Goal: Task Accomplishment & Management: Use online tool/utility

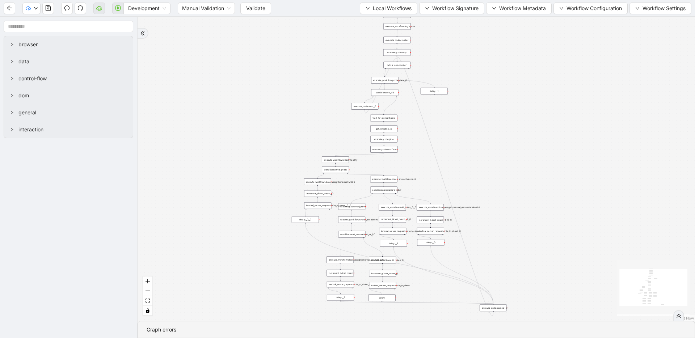
drag, startPoint x: 233, startPoint y: 109, endPoint x: 189, endPoint y: 127, distance: 47.9
click at [385, 5] on span "Local Workflows" at bounding box center [392, 8] width 39 height 8
click at [383, 22] on span "Select" at bounding box center [385, 22] width 47 height 8
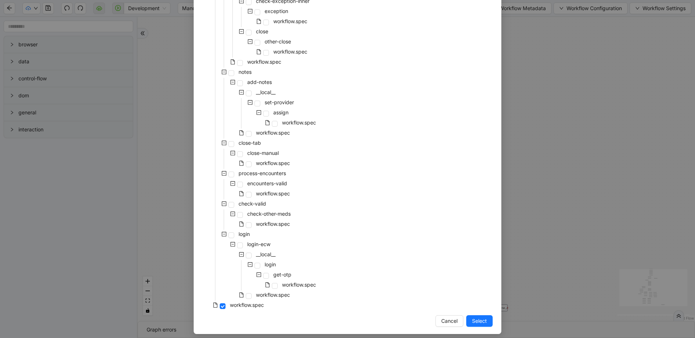
scroll to position [134, 0]
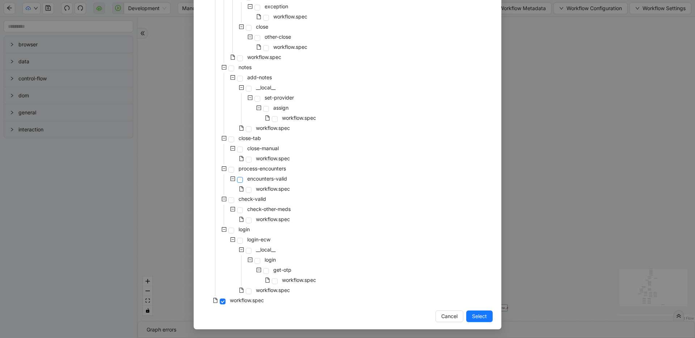
click at [239, 181] on span at bounding box center [240, 180] width 6 height 6
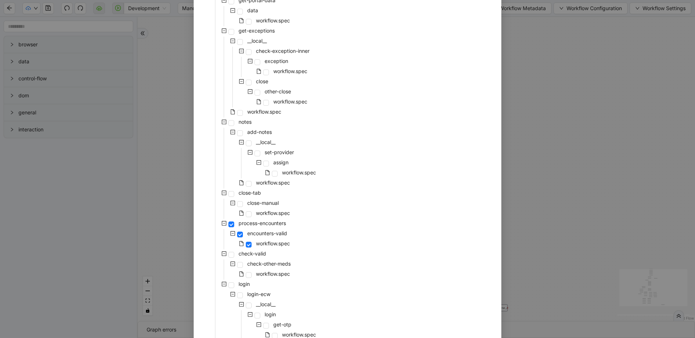
scroll to position [78, 0]
click at [347, 157] on div "rothman-precert-epidural-one __local__ get-portal-data data workflow.spec get-e…" at bounding box center [347, 169] width 290 height 385
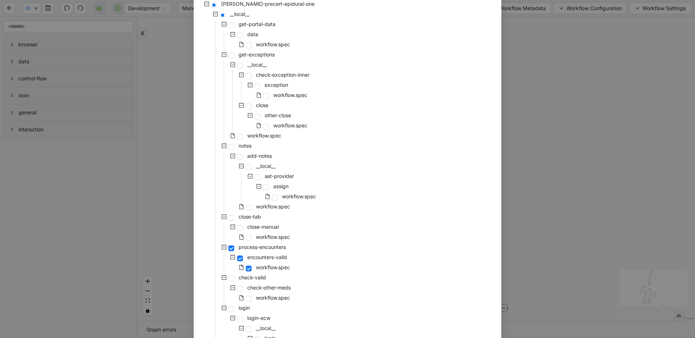
scroll to position [134, 0]
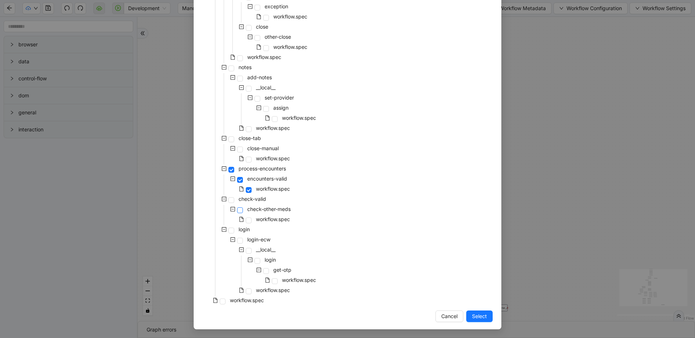
click at [237, 212] on span at bounding box center [240, 210] width 6 height 6
click at [477, 315] on span "Select" at bounding box center [479, 316] width 15 height 8
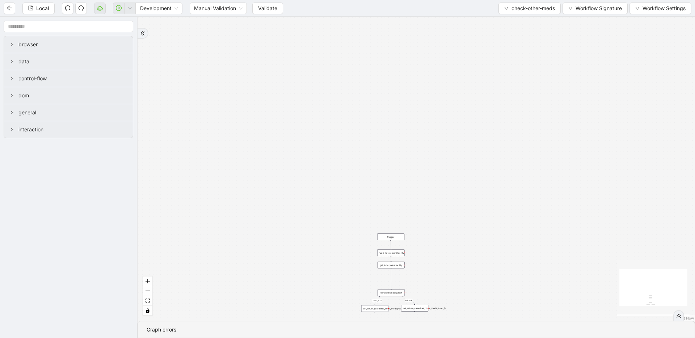
drag, startPoint x: 434, startPoint y: 196, endPoint x: 388, endPoint y: 75, distance: 129.7
click at [521, 7] on span "check-other-meds" at bounding box center [532, 8] width 43 height 8
click at [512, 19] on span "Select" at bounding box center [528, 22] width 52 height 8
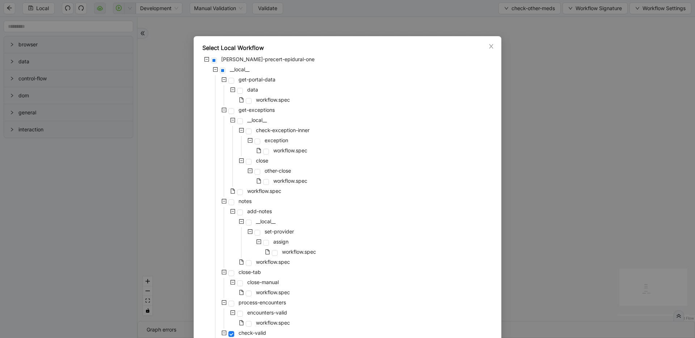
click at [337, 212] on div "rothman-precert-epidural-one __local__ get-portal-data data workflow.spec get-e…" at bounding box center [347, 247] width 290 height 385
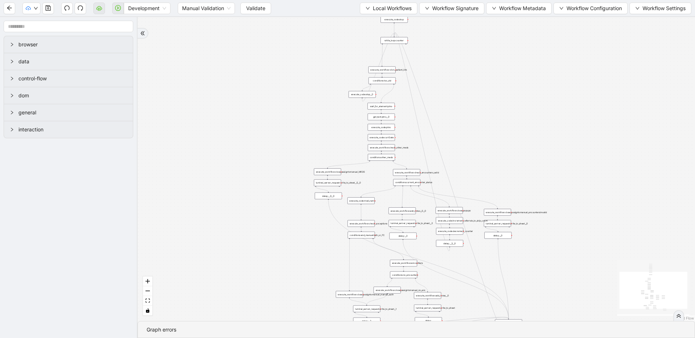
drag, startPoint x: 318, startPoint y: 101, endPoint x: 277, endPoint y: 143, distance: 58.9
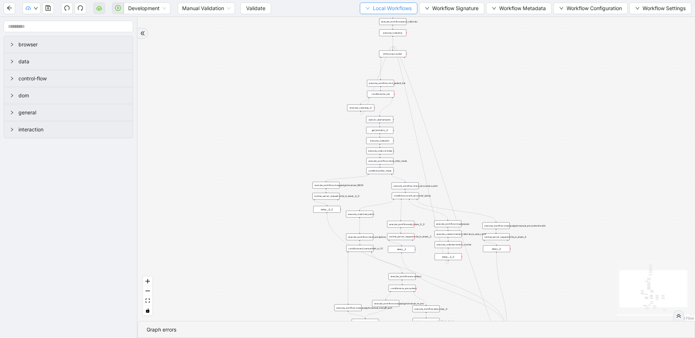
click at [390, 7] on span "Local Workflows" at bounding box center [392, 8] width 39 height 8
click at [385, 18] on span "Select" at bounding box center [385, 22] width 47 height 8
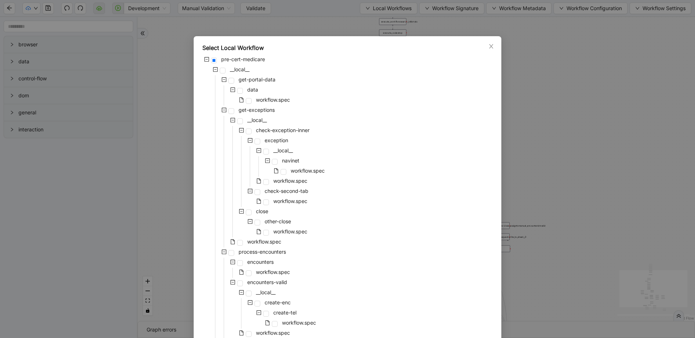
click at [356, 125] on div "pre-cert-medicare __local__ get-portal-data data workflow.spec get-exceptions _…" at bounding box center [347, 328] width 290 height 547
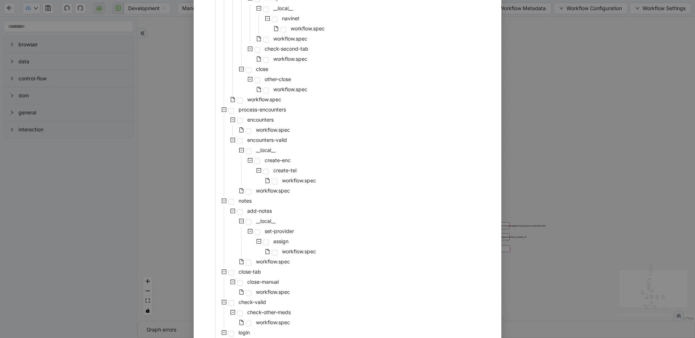
scroll to position [143, 0]
click at [228, 302] on span at bounding box center [231, 303] width 6 height 6
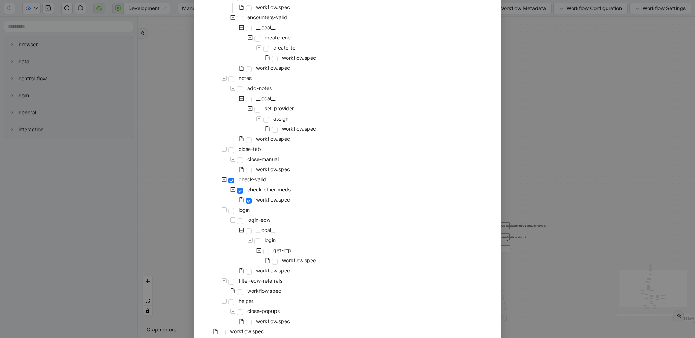
scroll to position [296, 0]
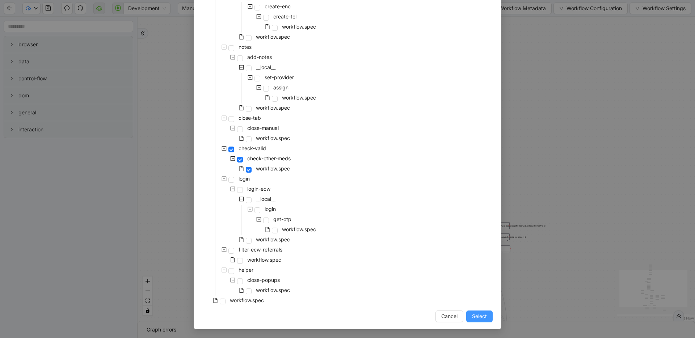
click at [467, 316] on button "Select" at bounding box center [479, 317] width 26 height 12
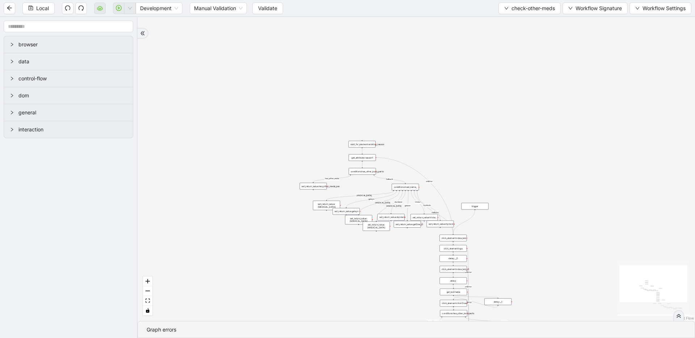
drag, startPoint x: 423, startPoint y: 194, endPoint x: 390, endPoint y: 53, distance: 144.2
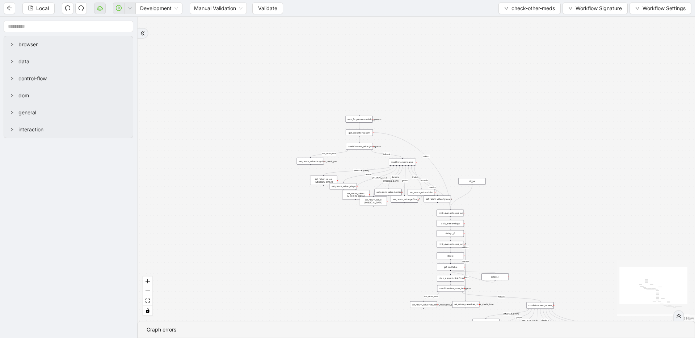
drag, startPoint x: 514, startPoint y: 165, endPoint x: 468, endPoint y: 46, distance: 127.6
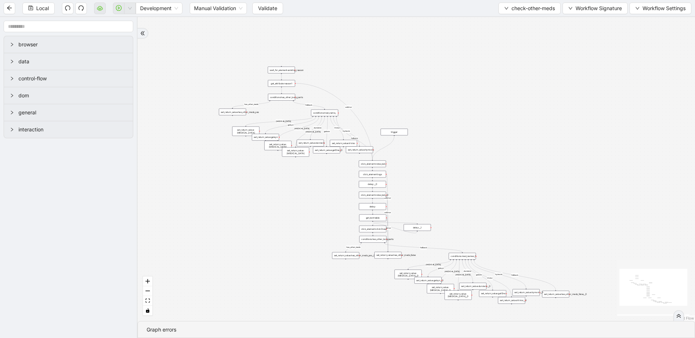
drag, startPoint x: 577, startPoint y: 167, endPoint x: 543, endPoint y: 212, distance: 56.8
click at [498, 7] on button "check-other-meds" at bounding box center [529, 9] width 62 height 12
click at [502, 16] on ul "Select Create Remove" at bounding box center [527, 34] width 63 height 38
click at [503, 18] on span "Select" at bounding box center [528, 22] width 52 height 8
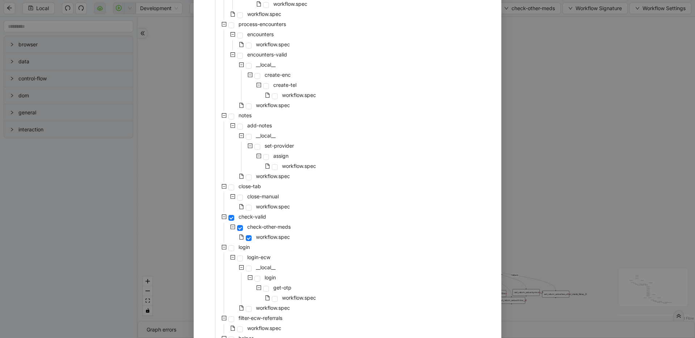
scroll to position [232, 0]
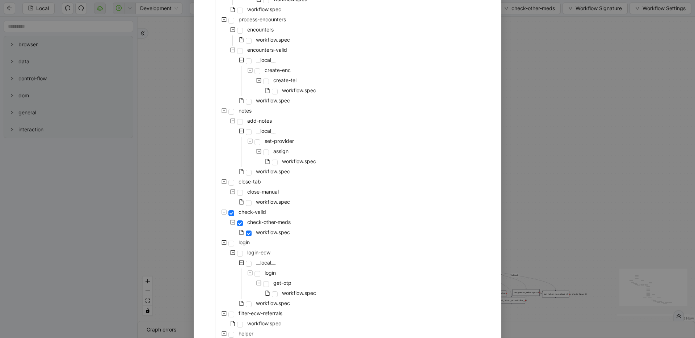
click at [565, 157] on div "Select Local Workflow pre-cert-medicare __local__ get-portal-data data workflow…" at bounding box center [347, 169] width 695 height 338
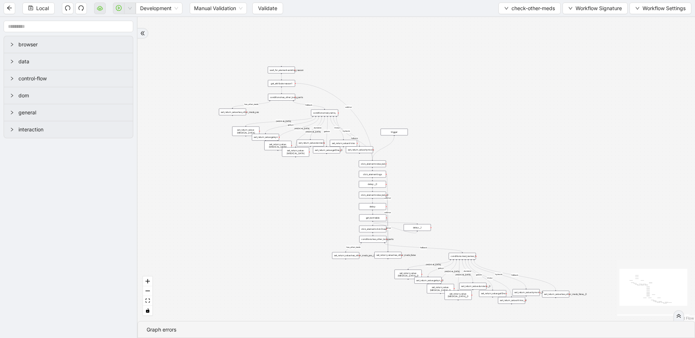
click at [483, 88] on div "has_other_meds has_other_meds [MEDICAL_DATA] gelsyn [MEDICAL_DATA] [MEDICAL_DAT…" at bounding box center [416, 169] width 557 height 304
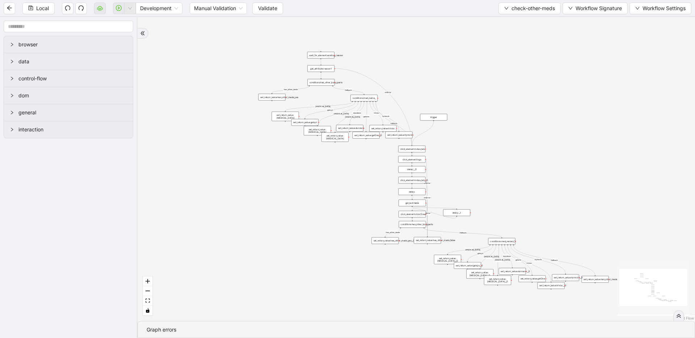
drag, startPoint x: 476, startPoint y: 173, endPoint x: 451, endPoint y: 151, distance: 33.1
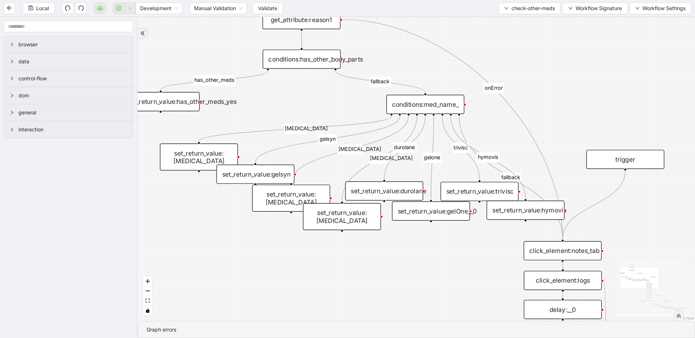
drag, startPoint x: 363, startPoint y: 110, endPoint x: 433, endPoint y: 151, distance: 80.8
click at [447, 103] on div "conditions:med_name_" at bounding box center [425, 104] width 78 height 19
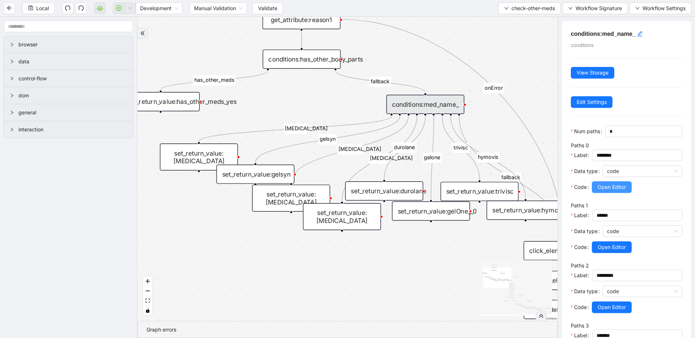
click at [605, 185] on span "Open Editor" at bounding box center [612, 187] width 28 height 8
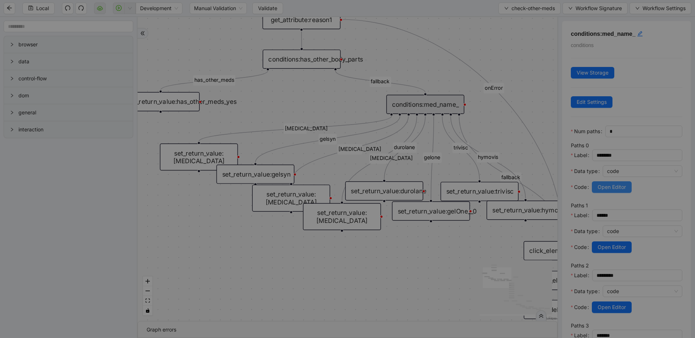
scroll to position [109, 0]
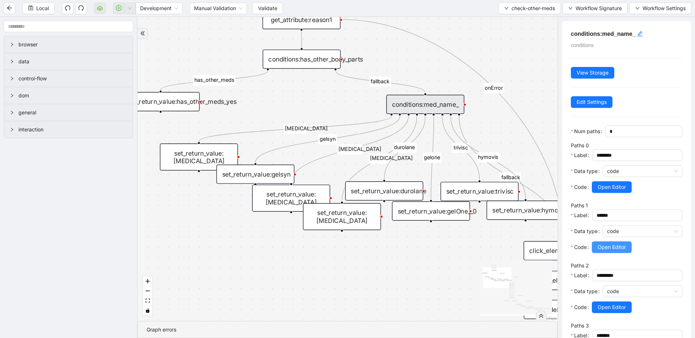
click at [608, 249] on span "Open Editor" at bounding box center [612, 247] width 28 height 8
click at [614, 306] on span "Open Editor" at bounding box center [612, 307] width 28 height 8
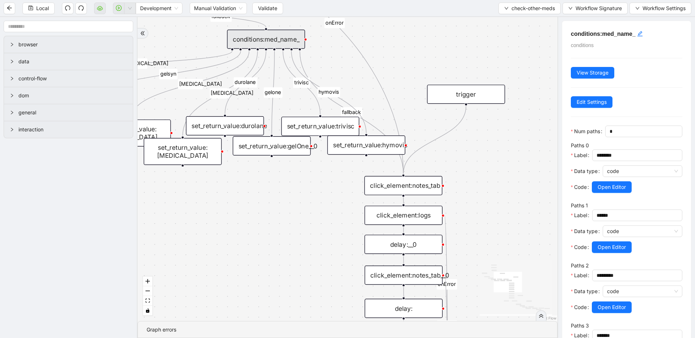
drag, startPoint x: 498, startPoint y: 128, endPoint x: 304, endPoint y: 48, distance: 210.0
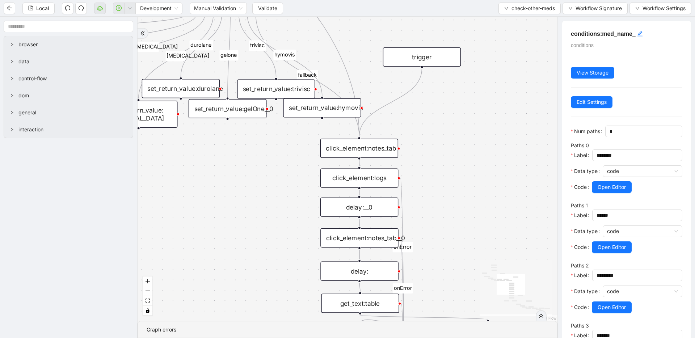
drag, startPoint x: 435, startPoint y: 224, endPoint x: 376, endPoint y: 54, distance: 180.0
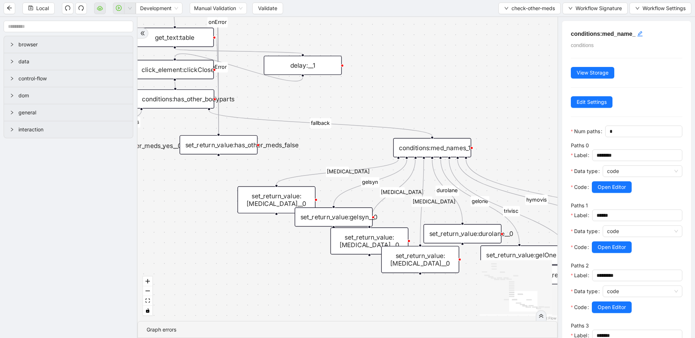
drag, startPoint x: 447, startPoint y: 162, endPoint x: 316, endPoint y: 49, distance: 173.7
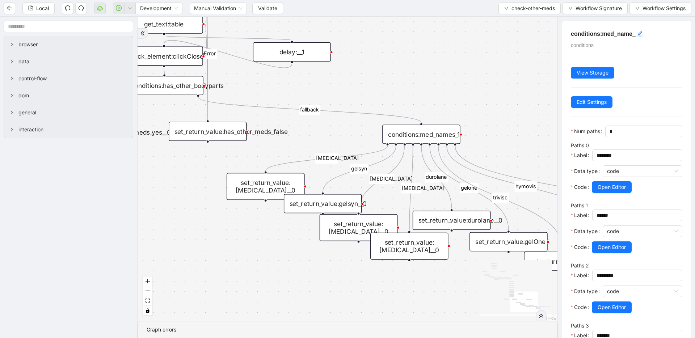
click at [438, 132] on div "conditions:med_names_1" at bounding box center [421, 134] width 78 height 19
click at [613, 191] on span "Open Editor" at bounding box center [612, 187] width 28 height 8
click at [616, 246] on span "Open Editor" at bounding box center [612, 247] width 28 height 8
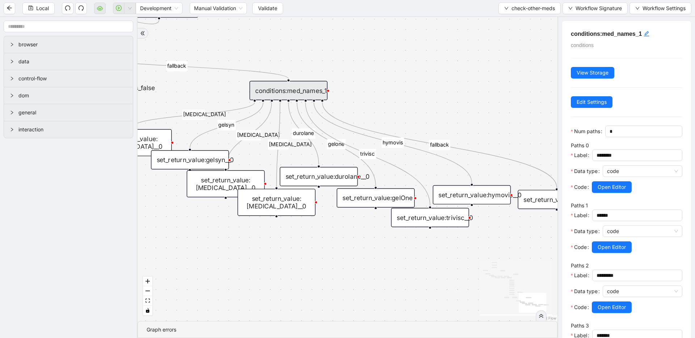
drag, startPoint x: 463, startPoint y: 107, endPoint x: 337, endPoint y: 75, distance: 130.0
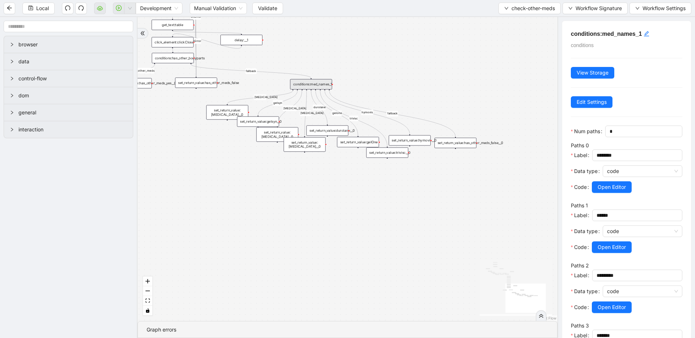
click at [309, 86] on div "conditions:med_names_1" at bounding box center [311, 84] width 42 height 10
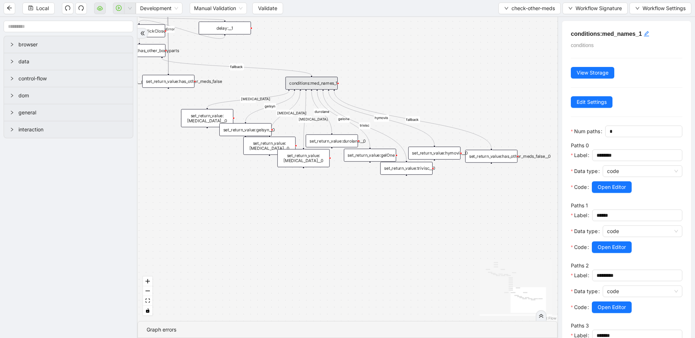
click at [495, 157] on div "set_return_value:has_other_meds_false__0" at bounding box center [491, 156] width 52 height 13
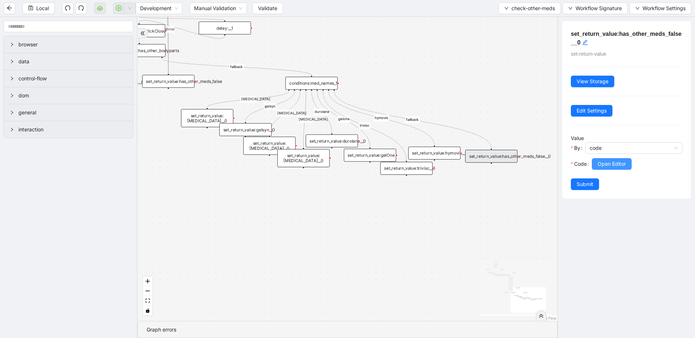
click at [604, 167] on span "Open Editor" at bounding box center [612, 164] width 28 height 8
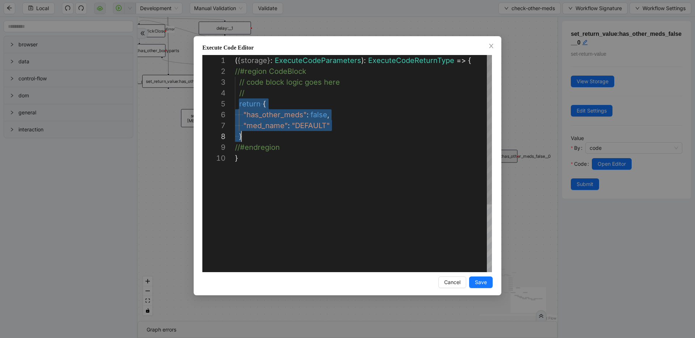
scroll to position [43, 7]
drag, startPoint x: 238, startPoint y: 105, endPoint x: 262, endPoint y: 134, distance: 37.5
click at [531, 89] on div "**********" at bounding box center [347, 169] width 695 height 338
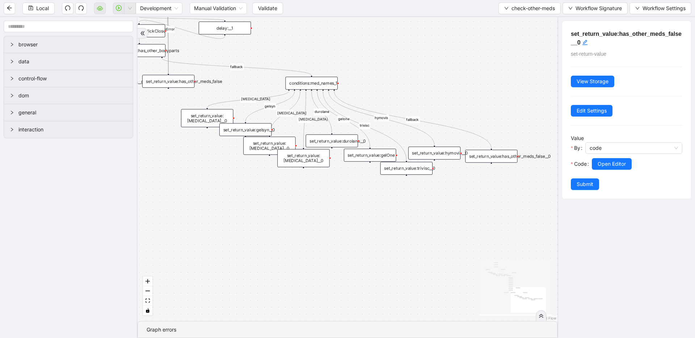
click at [419, 149] on div "set_return_value:hymovis__0" at bounding box center [434, 153] width 52 height 13
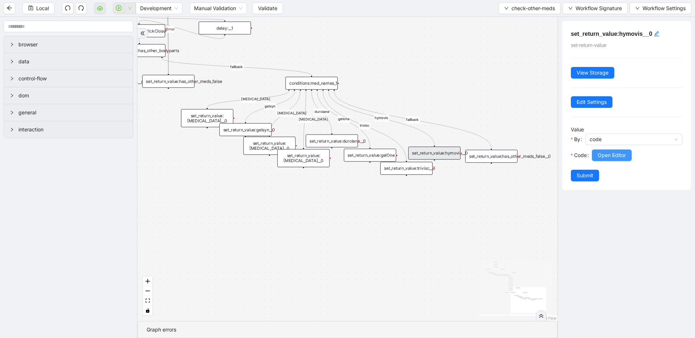
click at [605, 156] on span "Open Editor" at bounding box center [612, 155] width 28 height 8
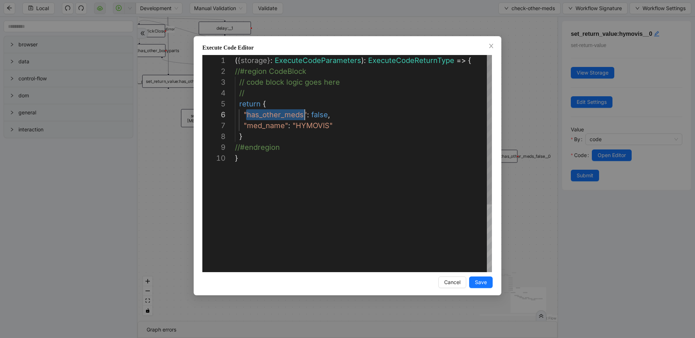
drag, startPoint x: 245, startPoint y: 113, endPoint x: 304, endPoint y: 112, distance: 58.6
click at [316, 113] on div "( { storage } : ExecuteCodeParameters ): ExecuteCodeReturnType => { //#region C…" at bounding box center [363, 212] width 257 height 315
click at [270, 125] on div "( { storage } : ExecuteCodeParameters ): ExecuteCodeReturnType => { //#region C…" at bounding box center [363, 212] width 257 height 315
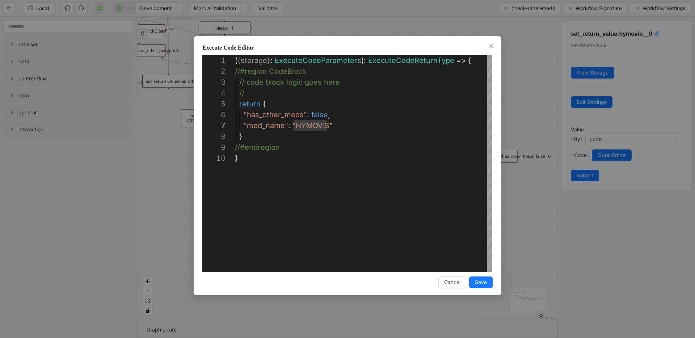
click at [500, 104] on div "**********" at bounding box center [348, 165] width 308 height 259
click at [521, 100] on div "**********" at bounding box center [347, 169] width 695 height 338
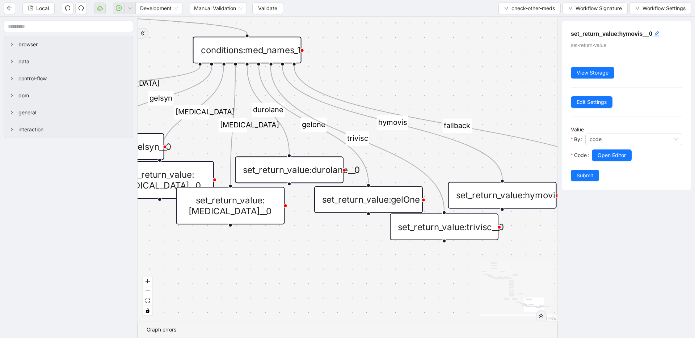
click at [287, 50] on div "conditions:med_names_1" at bounding box center [247, 50] width 109 height 27
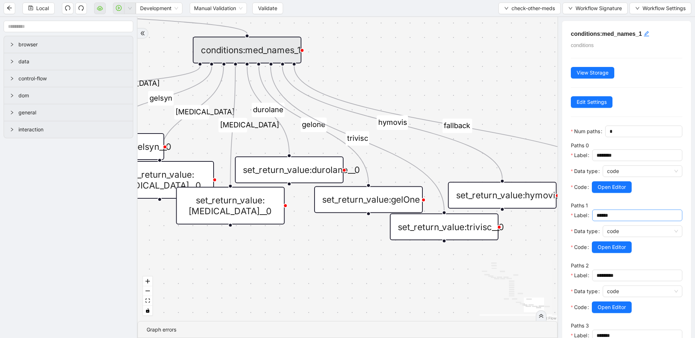
scroll to position [312, 0]
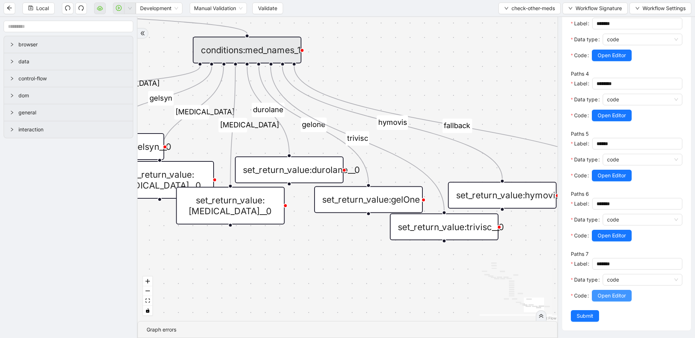
click at [611, 292] on span "Open Editor" at bounding box center [612, 296] width 28 height 8
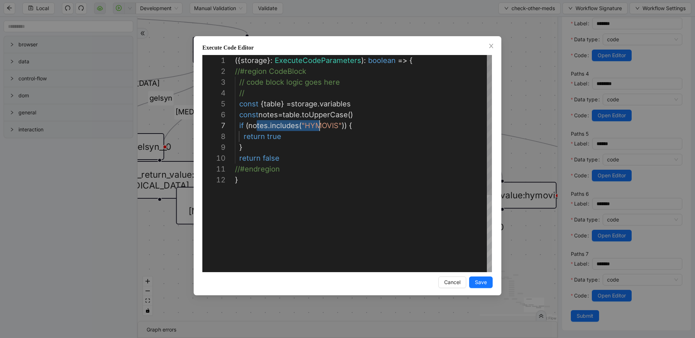
scroll to position [65, 90]
drag, startPoint x: 256, startPoint y: 127, endPoint x: 324, endPoint y: 126, distance: 67.3
drag, startPoint x: 251, startPoint y: 137, endPoint x: 282, endPoint y: 137, distance: 31.5
click at [529, 89] on div "**********" at bounding box center [347, 169] width 695 height 338
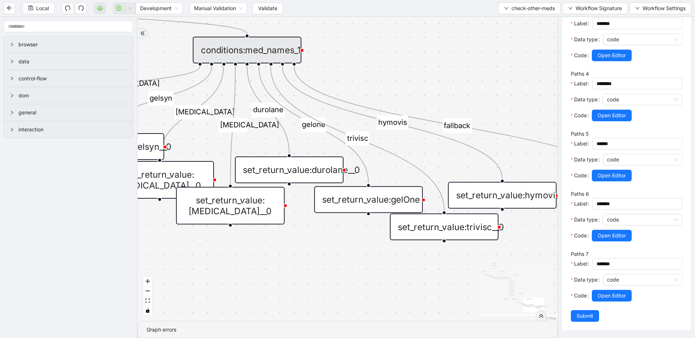
click at [485, 193] on div "set_return_value:hymovis__0" at bounding box center [502, 195] width 109 height 27
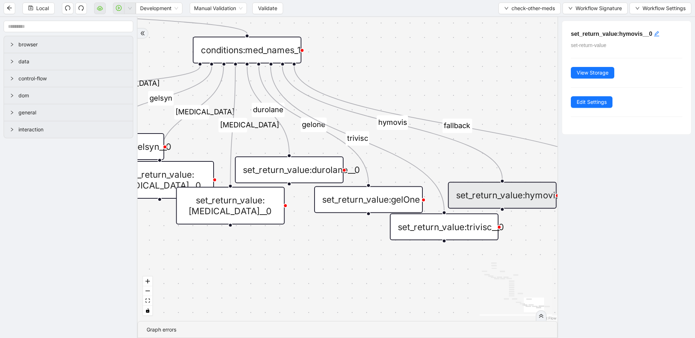
scroll to position [0, 0]
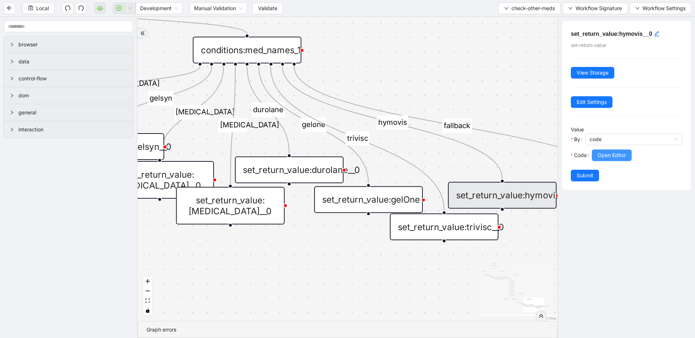
click at [626, 156] on button "Open Editor" at bounding box center [612, 155] width 40 height 12
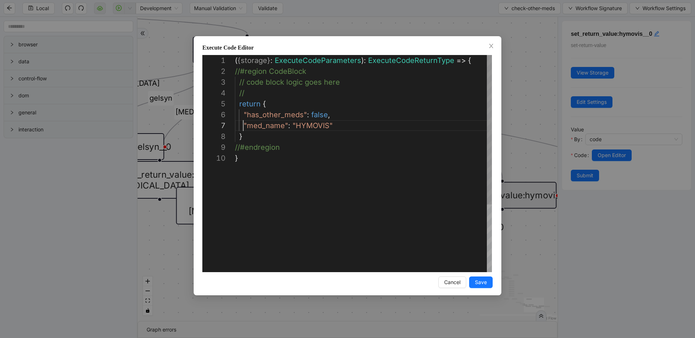
scroll to position [65, 95]
drag, startPoint x: 243, startPoint y: 125, endPoint x: 335, endPoint y: 126, distance: 91.6
click at [537, 72] on div "**********" at bounding box center [347, 169] width 695 height 338
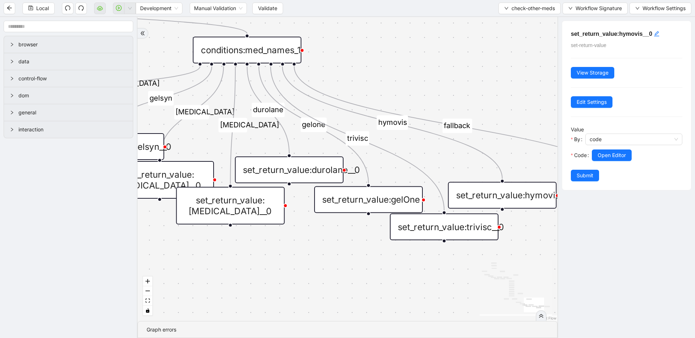
click at [270, 58] on div "conditions:med_names_1" at bounding box center [247, 50] width 109 height 27
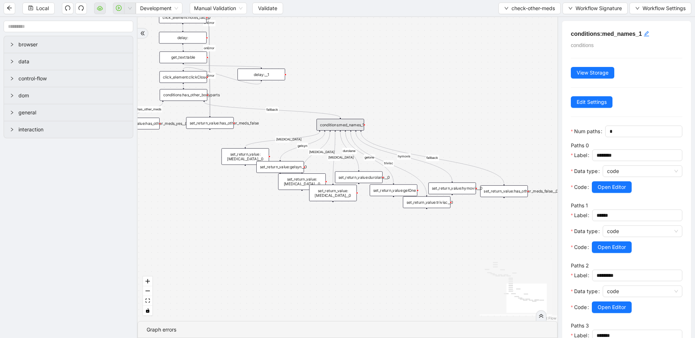
drag, startPoint x: 210, startPoint y: 67, endPoint x: 287, endPoint y: 127, distance: 97.3
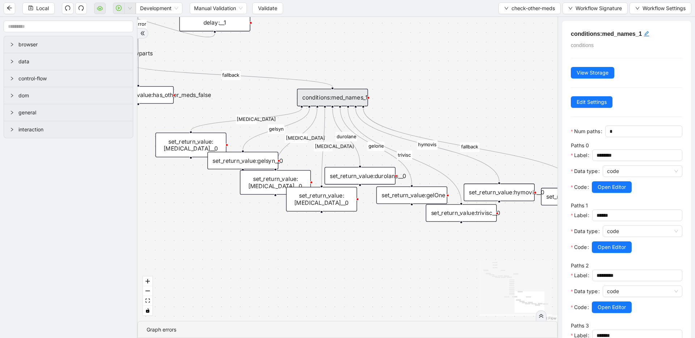
click at [321, 96] on div "conditions:med_names_1" at bounding box center [332, 97] width 71 height 17
click at [513, 193] on div "set_return_value:hymovis__0" at bounding box center [499, 191] width 71 height 17
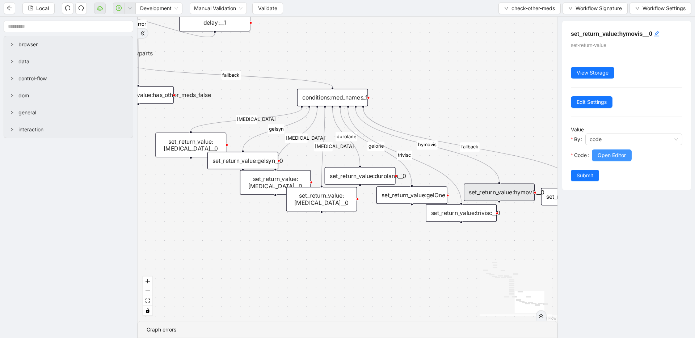
click at [600, 151] on span "Open Editor" at bounding box center [612, 155] width 28 height 8
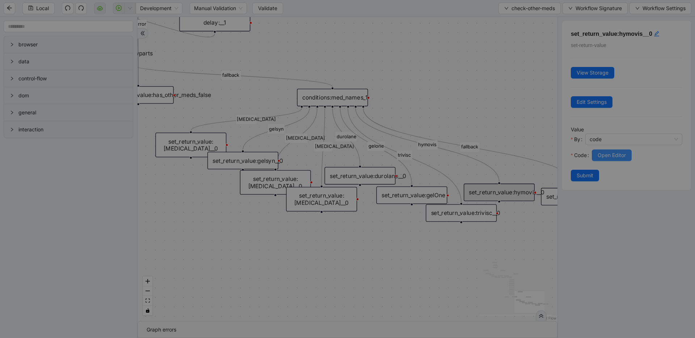
scroll to position [98, 0]
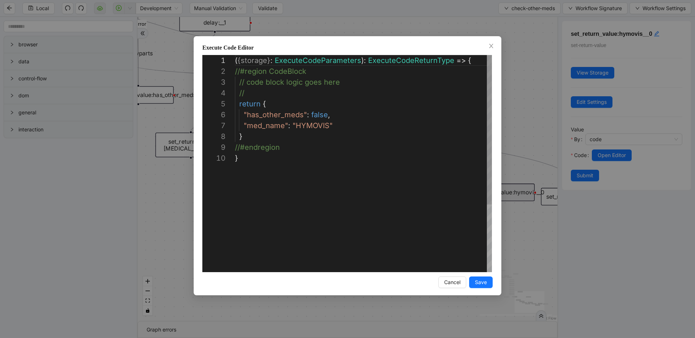
click at [275, 90] on div "( { storage } : ExecuteCodeParameters ): ExecuteCodeReturnType => { //#region C…" at bounding box center [363, 212] width 257 height 315
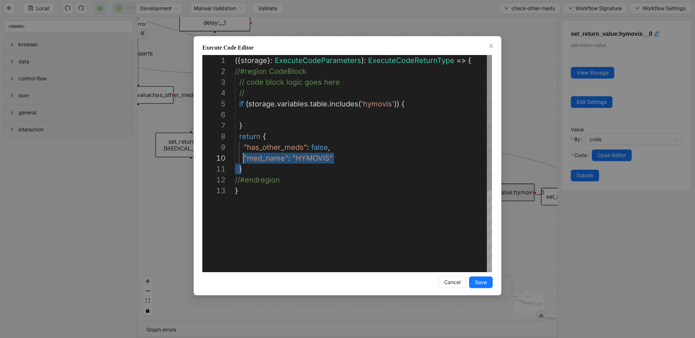
scroll to position [76, 0]
drag, startPoint x: 254, startPoint y: 167, endPoint x: 231, endPoint y: 140, distance: 35.6
type textarea "**********"
click at [449, 278] on span "Cancel" at bounding box center [452, 282] width 16 height 8
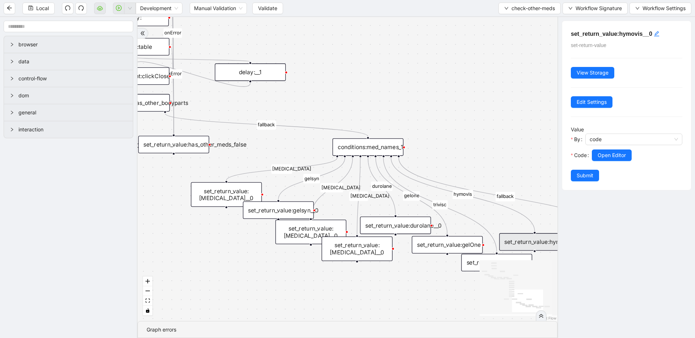
drag, startPoint x: 396, startPoint y: 96, endPoint x: 432, endPoint y: 145, distance: 61.2
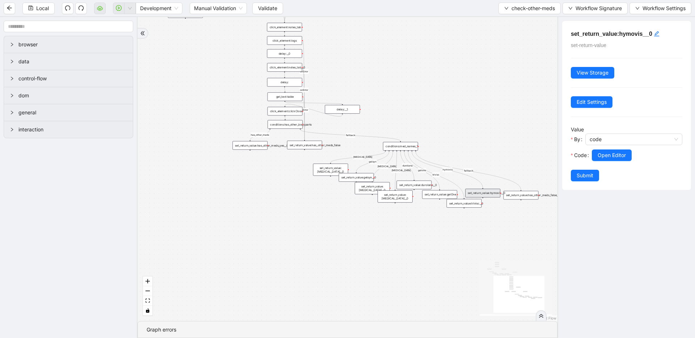
click at [439, 147] on div "has_other_meds has_other_meds [MEDICAL_DATA] gelsyn [MEDICAL_DATA] [MEDICAL_DAT…" at bounding box center [348, 169] width 420 height 304
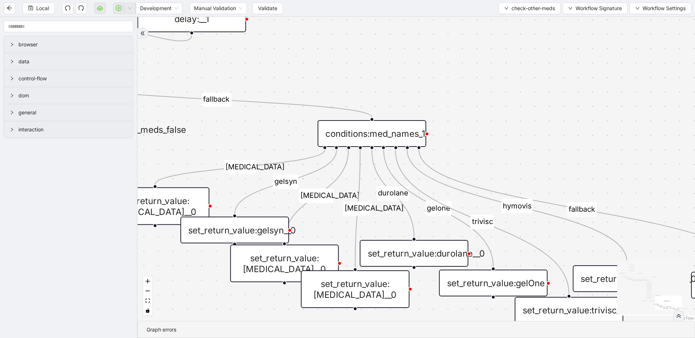
click at [384, 135] on div "conditions:med_names_1" at bounding box center [371, 133] width 109 height 27
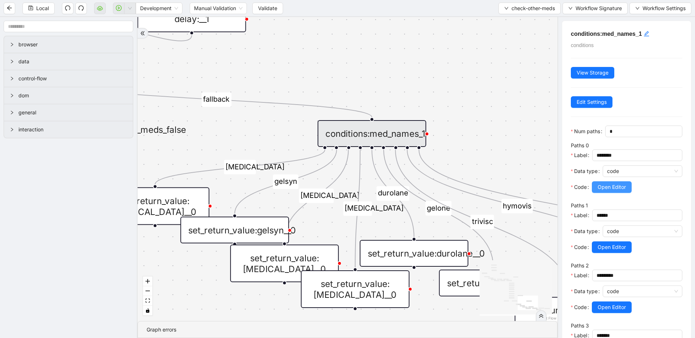
click at [601, 188] on span "Open Editor" at bounding box center [612, 187] width 28 height 8
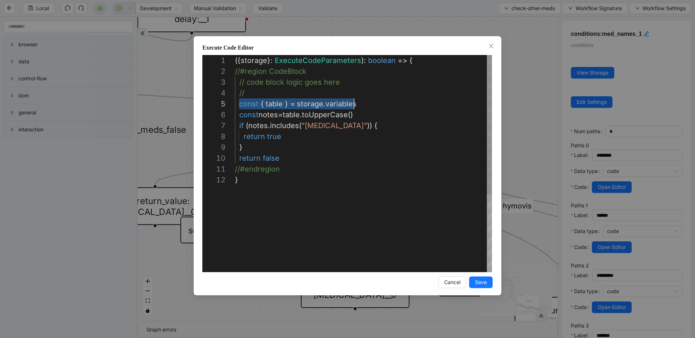
scroll to position [43, 119]
drag, startPoint x: 239, startPoint y: 105, endPoint x: 397, endPoint y: 108, distance: 158.2
click at [520, 85] on div "**********" at bounding box center [347, 169] width 695 height 338
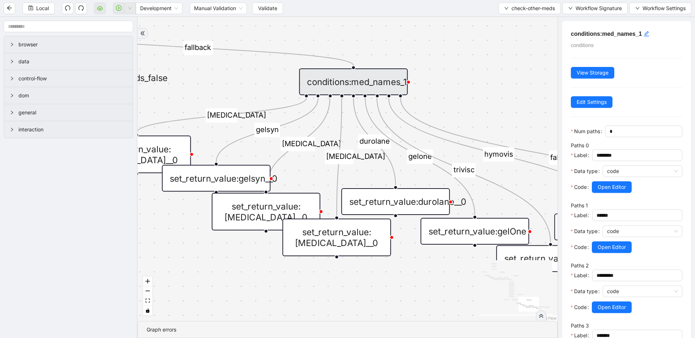
drag, startPoint x: 503, startPoint y: 134, endPoint x: 497, endPoint y: 100, distance: 35.4
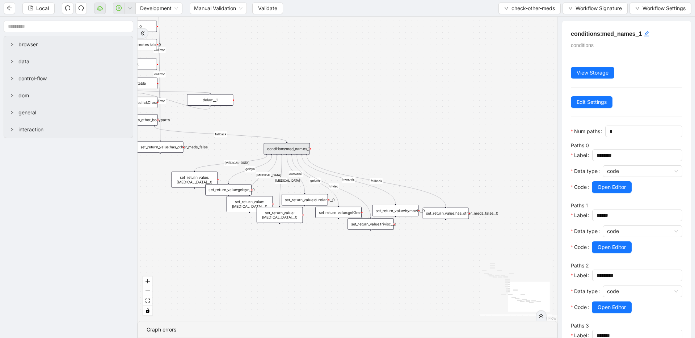
drag, startPoint x: 491, startPoint y: 102, endPoint x: 346, endPoint y: 157, distance: 155.7
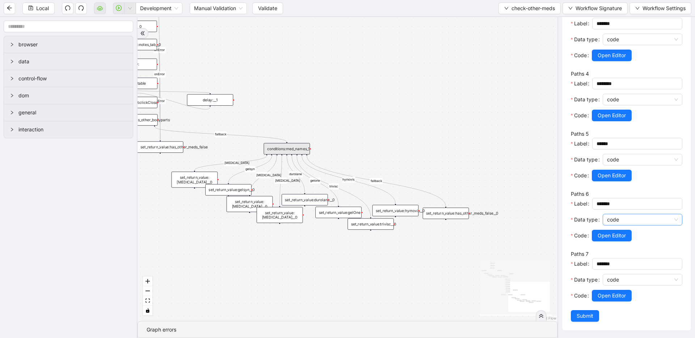
scroll to position [0, 0]
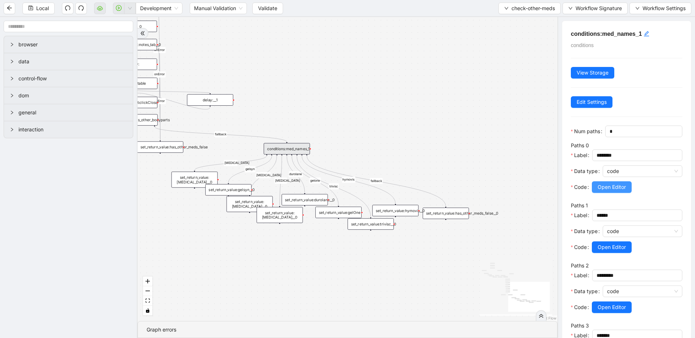
click at [617, 189] on span "Open Editor" at bounding box center [612, 187] width 28 height 8
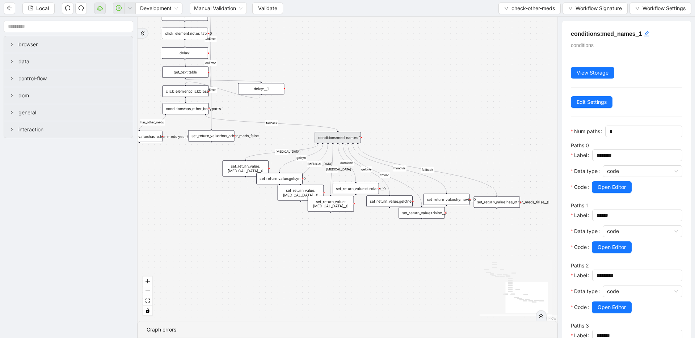
drag, startPoint x: 357, startPoint y: 132, endPoint x: 408, endPoint y: 121, distance: 52.6
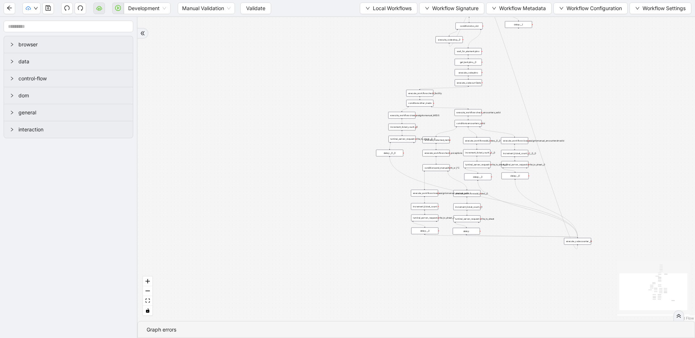
drag, startPoint x: 263, startPoint y: 141, endPoint x: 271, endPoint y: 128, distance: 15.0
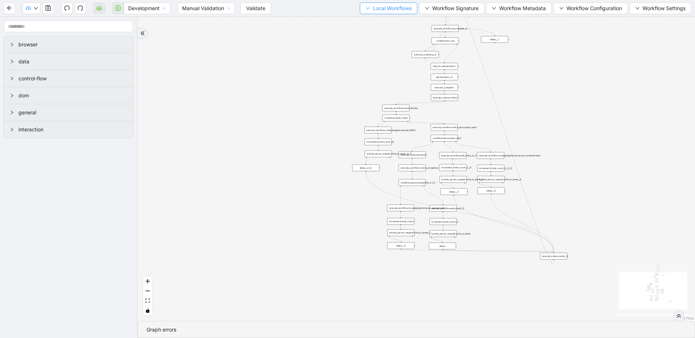
click at [389, 12] on span "Local Workflows" at bounding box center [392, 8] width 39 height 8
click at [388, 18] on li "Select" at bounding box center [385, 23] width 56 height 12
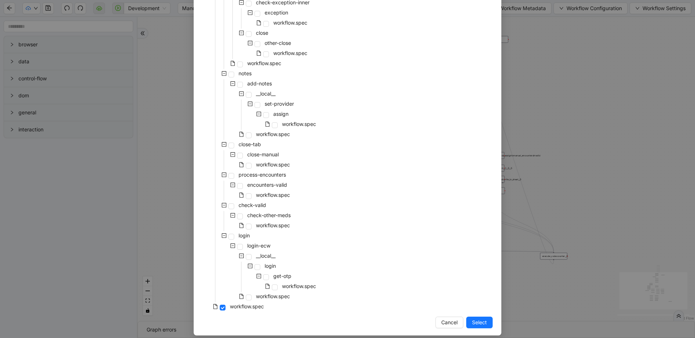
scroll to position [134, 0]
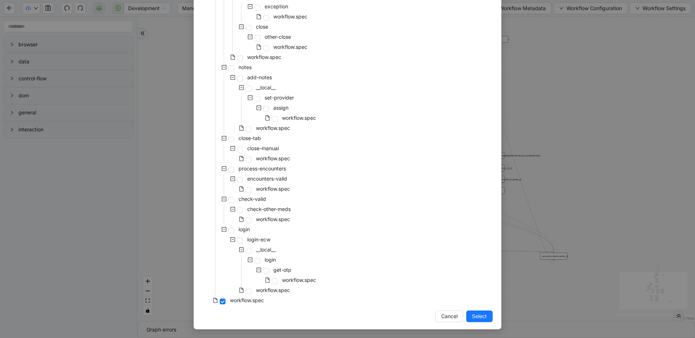
click at [585, 86] on div "Select Local Workflow rothman-precert-epidural-one __local__ get-portal-data da…" at bounding box center [347, 169] width 695 height 338
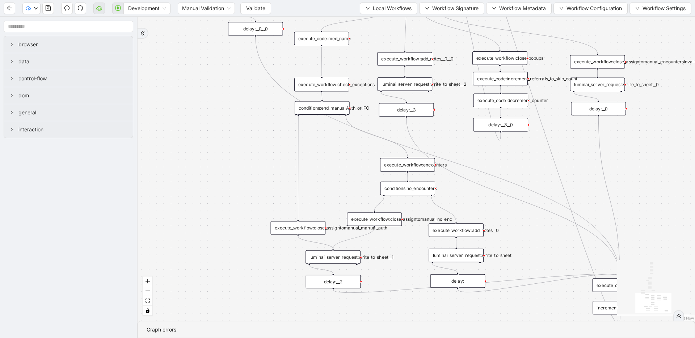
drag, startPoint x: 530, startPoint y: 227, endPoint x: 514, endPoint y: 160, distance: 68.6
click at [382, 11] on span "Local Workflows" at bounding box center [392, 8] width 39 height 8
click at [382, 20] on span "Select" at bounding box center [385, 22] width 47 height 8
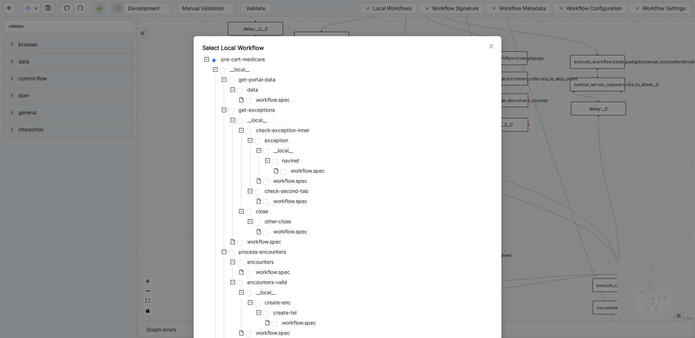
click at [384, 149] on div "pre-cert-medicare __local__ get-portal-data data workflow.spec get-exceptions _…" at bounding box center [347, 328] width 290 height 547
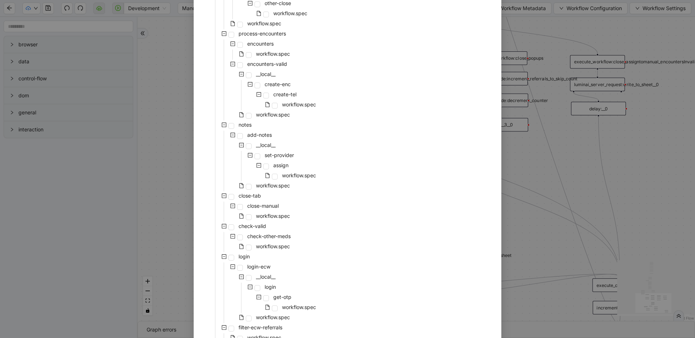
scroll to position [219, 0]
click at [239, 135] on span at bounding box center [240, 135] width 6 height 6
click at [246, 185] on span at bounding box center [249, 185] width 6 height 6
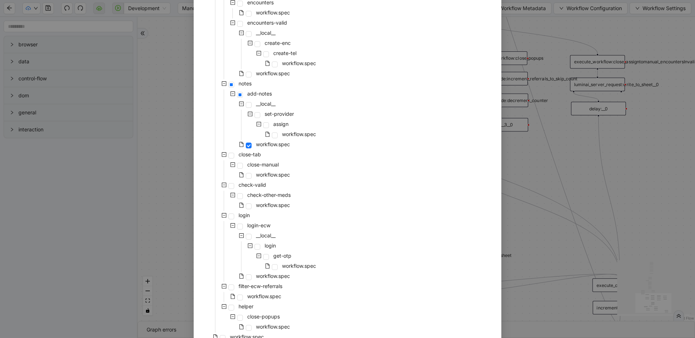
scroll to position [296, 0]
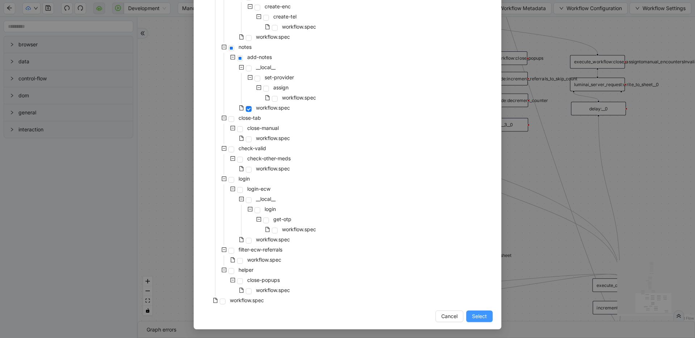
click at [485, 318] on button "Select" at bounding box center [479, 317] width 26 height 12
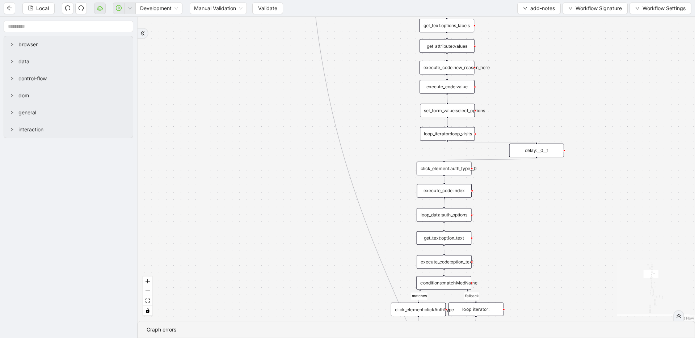
drag, startPoint x: 430, startPoint y: 128, endPoint x: 310, endPoint y: 120, distance: 120.1
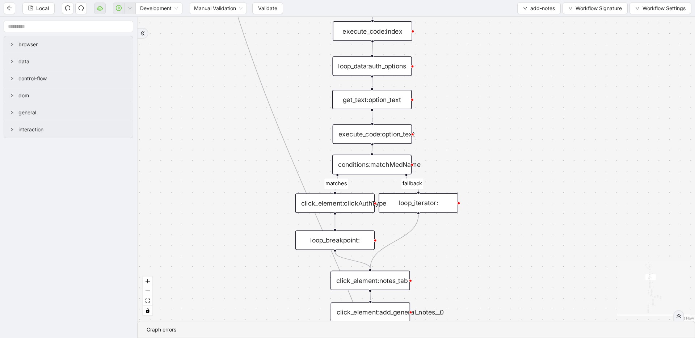
drag, startPoint x: 345, startPoint y: 213, endPoint x: 322, endPoint y: 122, distance: 93.8
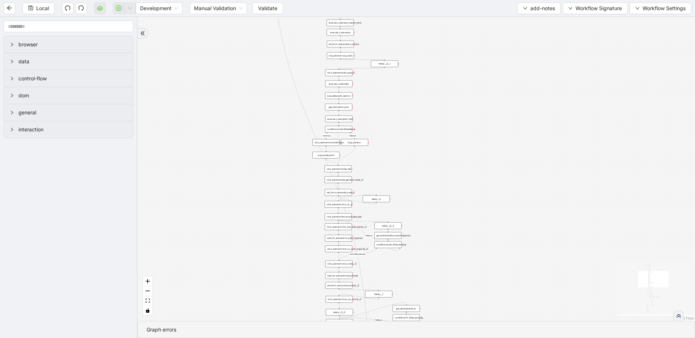
drag, startPoint x: 304, startPoint y: 251, endPoint x: 314, endPoint y: 82, distance: 169.0
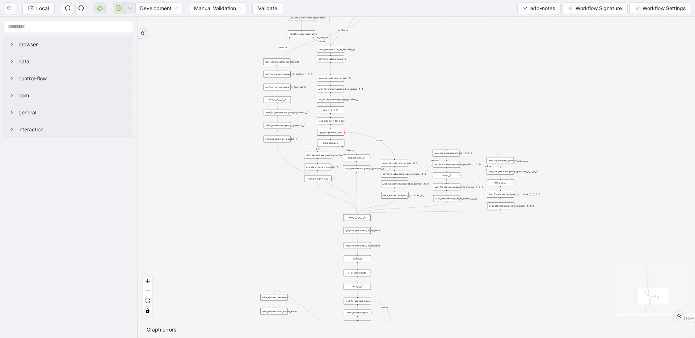
drag, startPoint x: 298, startPoint y: 199, endPoint x: 257, endPoint y: 70, distance: 135.2
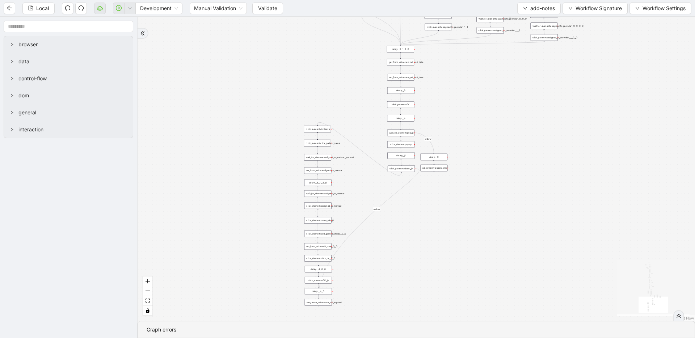
drag, startPoint x: 287, startPoint y: 160, endPoint x: 338, endPoint y: 231, distance: 87.7
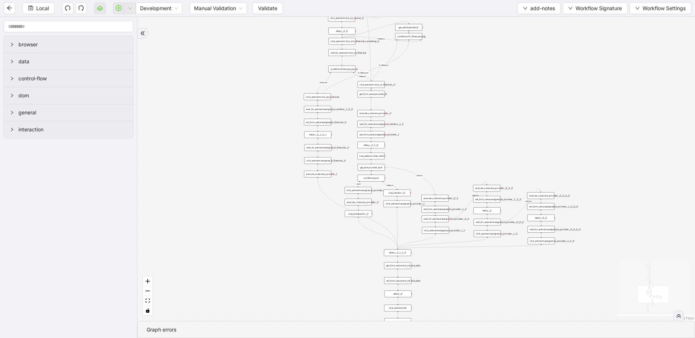
drag, startPoint x: 265, startPoint y: 109, endPoint x: 272, endPoint y: 244, distance: 135.2
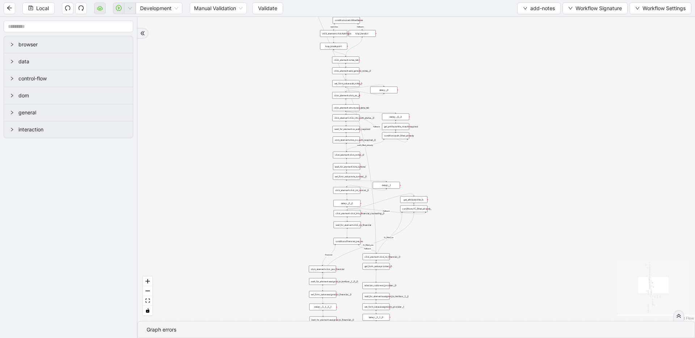
drag, startPoint x: 275, startPoint y: 80, endPoint x: 274, endPoint y: 242, distance: 161.8
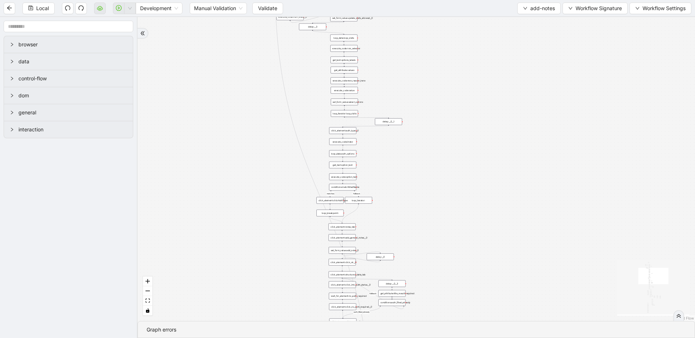
drag, startPoint x: 282, startPoint y: 118, endPoint x: 273, endPoint y: 260, distance: 142.1
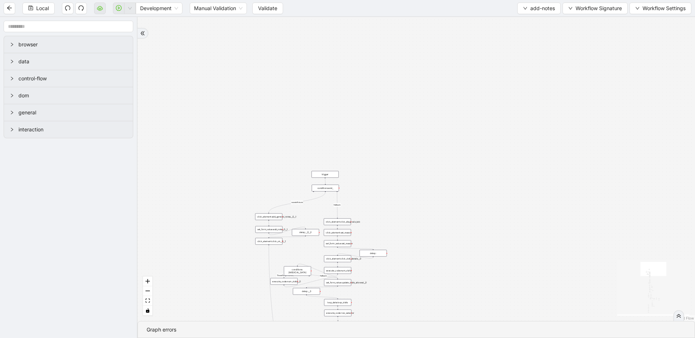
drag, startPoint x: 304, startPoint y: 162, endPoint x: 304, endPoint y: 283, distance: 120.9
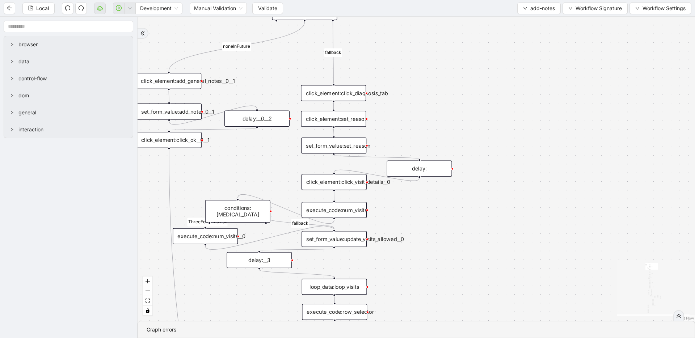
drag, startPoint x: 474, startPoint y: 233, endPoint x: 481, endPoint y: 124, distance: 108.8
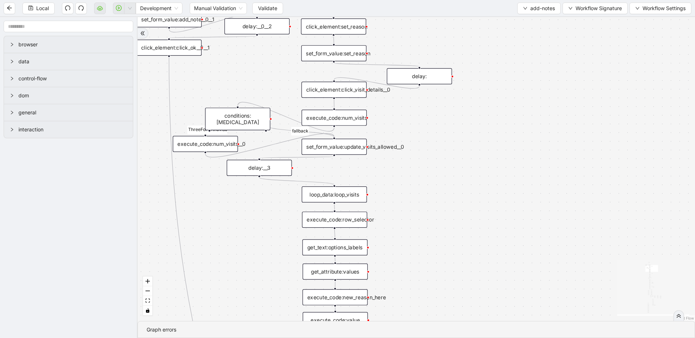
drag, startPoint x: 487, startPoint y: 248, endPoint x: 485, endPoint y: 174, distance: 73.5
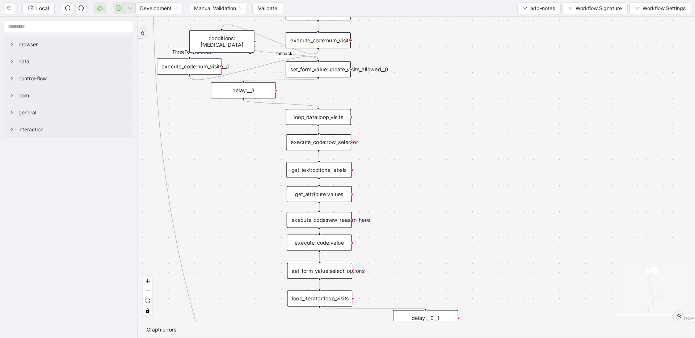
drag, startPoint x: 462, startPoint y: 239, endPoint x: 446, endPoint y: 161, distance: 79.1
click at [446, 161] on div "financial fallback pool fallback fallback matches fallback ThreeForOrthovisc fa…" at bounding box center [416, 169] width 557 height 304
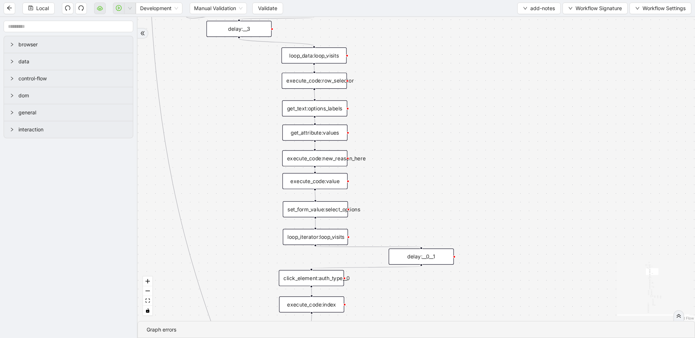
drag, startPoint x: 441, startPoint y: 196, endPoint x: 437, endPoint y: 138, distance: 58.1
click at [437, 138] on div "financial fallback pool fallback fallback matches fallback ThreeForOrthovisc fa…" at bounding box center [416, 169] width 557 height 304
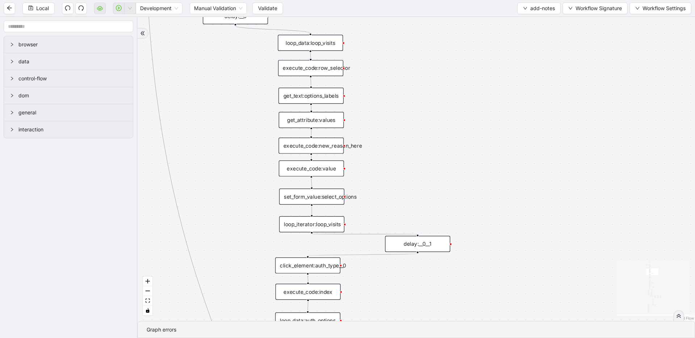
drag, startPoint x: 493, startPoint y: 200, endPoint x: 489, endPoint y: 187, distance: 13.2
click at [489, 187] on div "financial fallback pool fallback fallback matches fallback ThreeForOrthovisc fa…" at bounding box center [416, 169] width 557 height 304
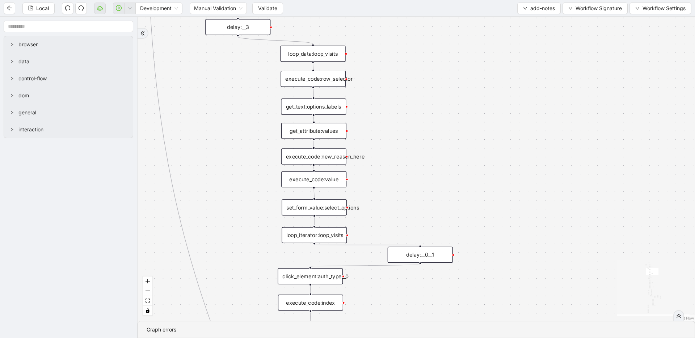
drag, startPoint x: 425, startPoint y: 114, endPoint x: 427, endPoint y: 124, distance: 11.1
click at [427, 124] on div "financial fallback pool fallback fallback matches fallback ThreeForOrthovisc fa…" at bounding box center [416, 169] width 557 height 304
click at [288, 212] on div "set_form_value:select_options" at bounding box center [314, 207] width 65 height 16
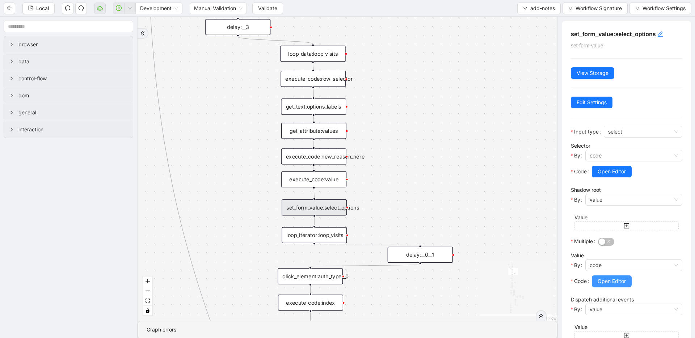
click at [599, 276] on button "Open Editor" at bounding box center [612, 281] width 40 height 12
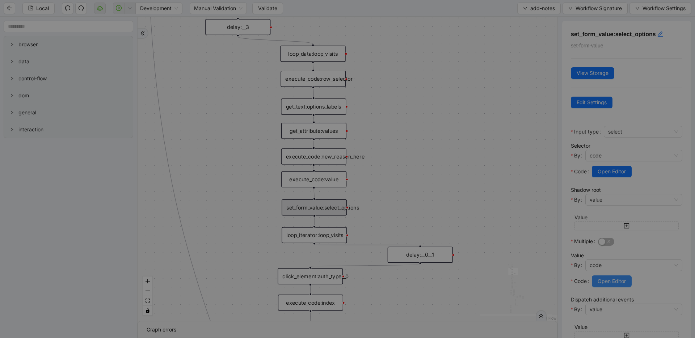
scroll to position [65, 0]
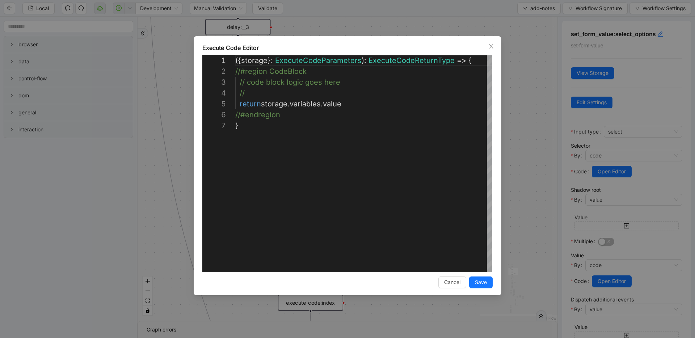
click at [518, 185] on div "**********" at bounding box center [347, 169] width 695 height 338
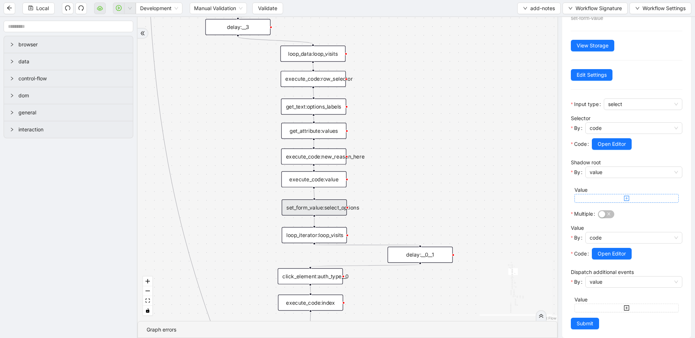
scroll to position [35, 0]
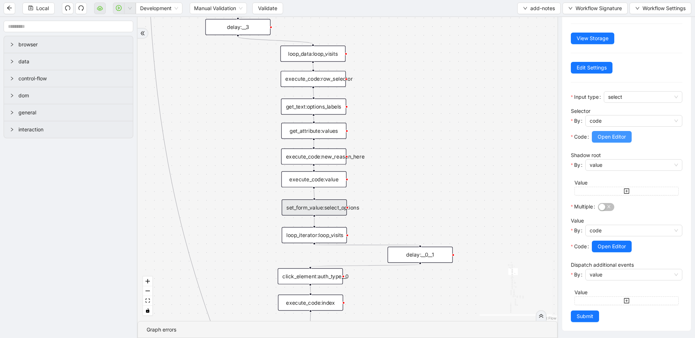
click at [615, 138] on span "Open Editor" at bounding box center [612, 137] width 28 height 8
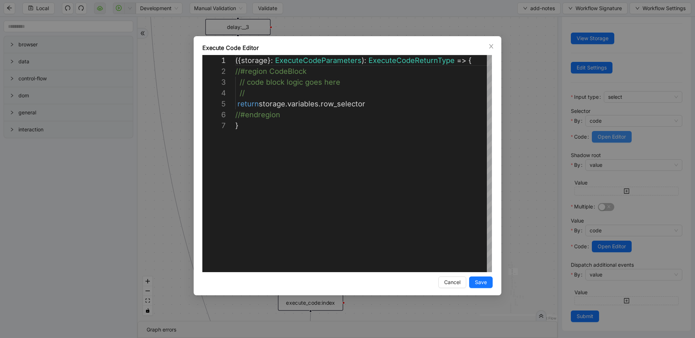
scroll to position [65, 0]
click at [528, 140] on div "**********" at bounding box center [347, 169] width 695 height 338
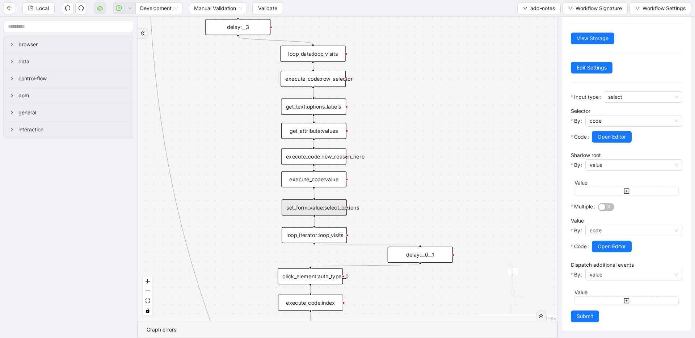
click at [320, 179] on div "execute_code:value" at bounding box center [313, 179] width 65 height 16
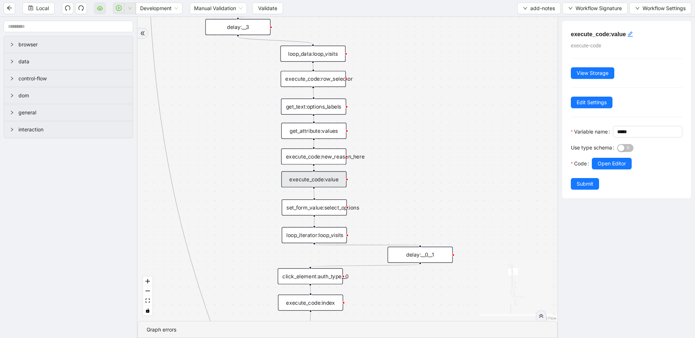
scroll to position [0, 0]
click at [333, 159] on div "execute_code:new_reason_here" at bounding box center [313, 156] width 65 height 16
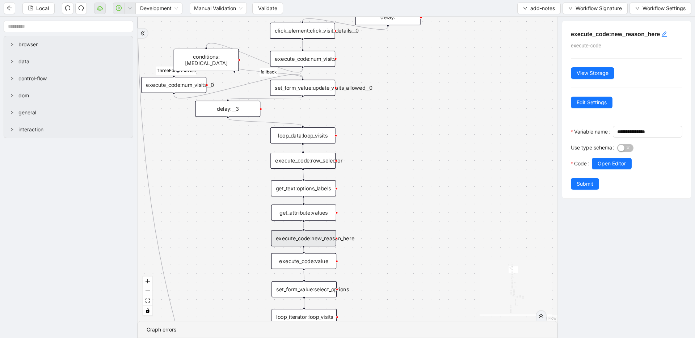
drag, startPoint x: 228, startPoint y: 104, endPoint x: 219, endPoint y: 173, distance: 69.8
click at [276, 187] on div "get_text:options_labels" at bounding box center [303, 188] width 65 height 16
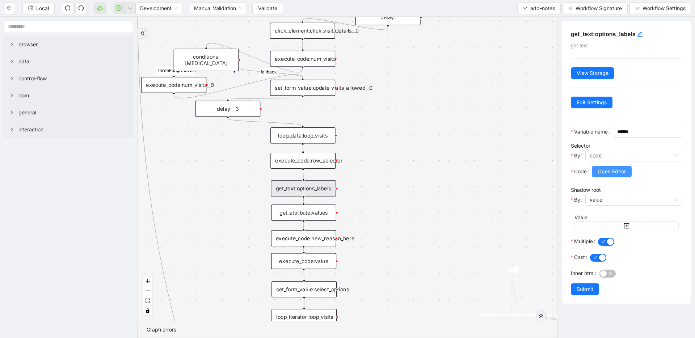
click at [614, 176] on span "Open Editor" at bounding box center [612, 172] width 28 height 8
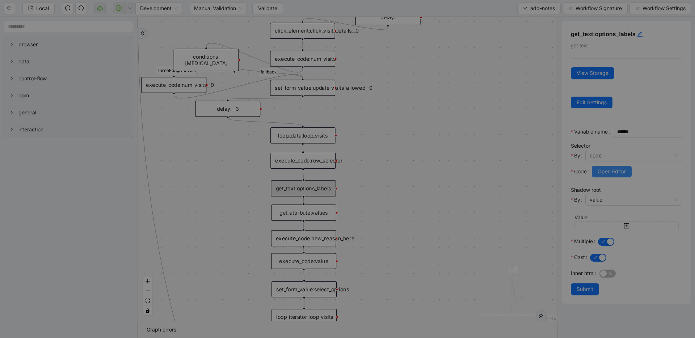
scroll to position [76, 0]
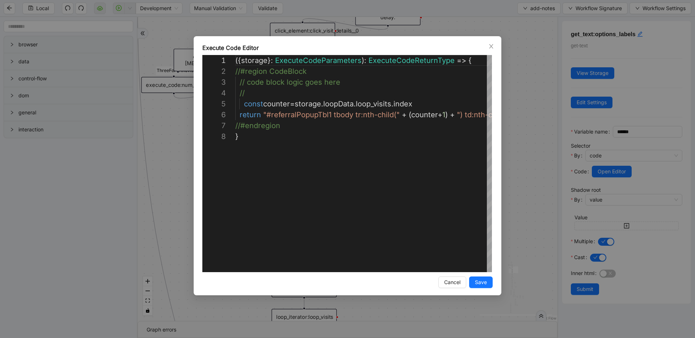
click at [536, 146] on div "**********" at bounding box center [347, 169] width 695 height 338
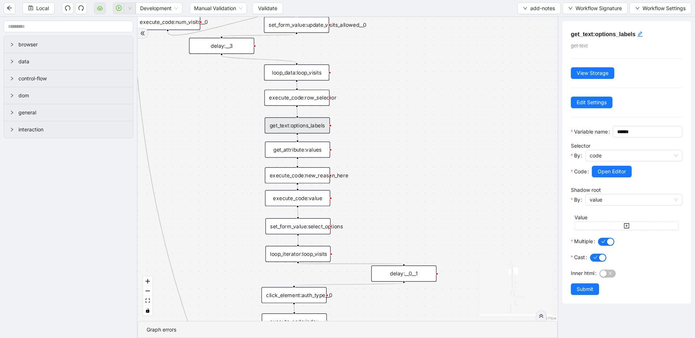
drag, startPoint x: 440, startPoint y: 160, endPoint x: 446, endPoint y: 34, distance: 126.4
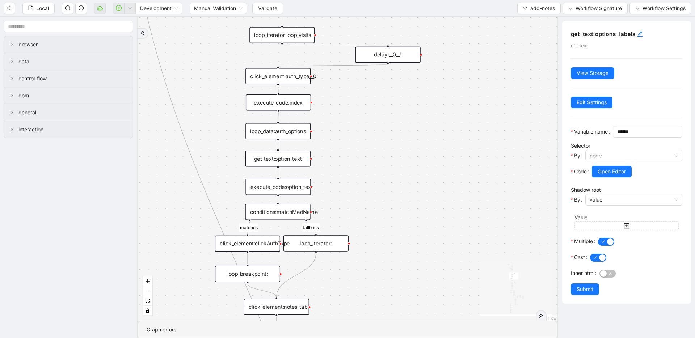
drag, startPoint x: 422, startPoint y: 215, endPoint x: 400, endPoint y: 61, distance: 156.1
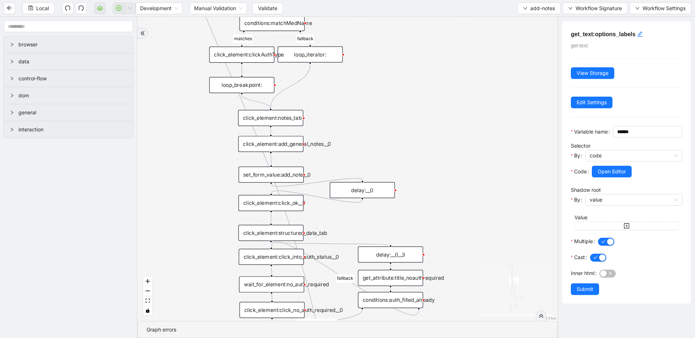
drag, startPoint x: 396, startPoint y: 163, endPoint x: 392, endPoint y: 36, distance: 127.1
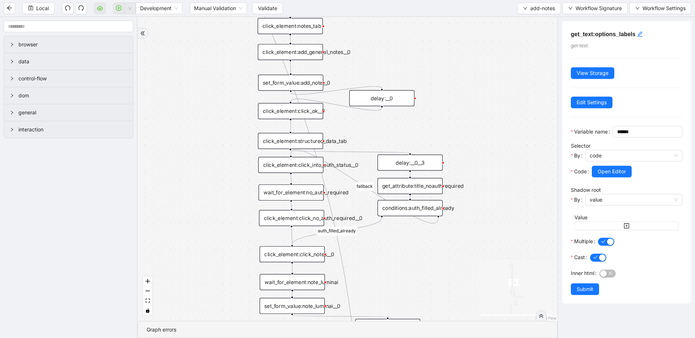
drag, startPoint x: 447, startPoint y: 187, endPoint x: 467, endPoint y: 95, distance: 94.1
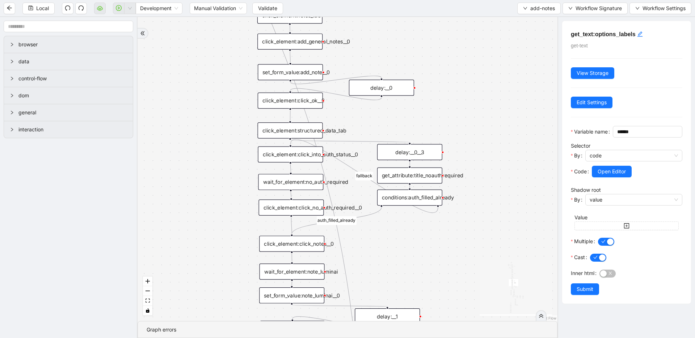
drag, startPoint x: 467, startPoint y: 239, endPoint x: 467, endPoint y: 228, distance: 10.9
drag, startPoint x: 275, startPoint y: 131, endPoint x: 275, endPoint y: 124, distance: 7.2
click at [275, 124] on div "click_element:structured_data_tab" at bounding box center [290, 123] width 65 height 16
click at [269, 155] on div "click_element:click_into_auth_status__0" at bounding box center [290, 154] width 65 height 16
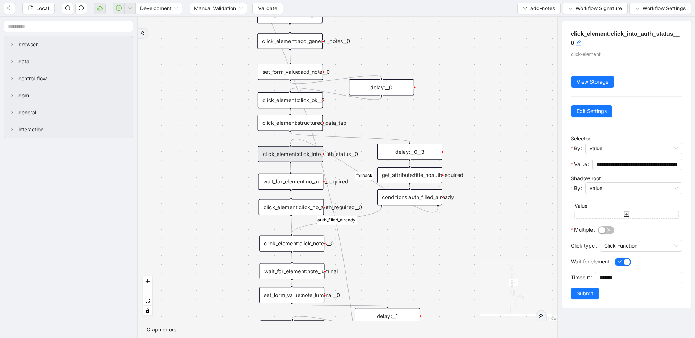
click at [295, 182] on div "wait_for_element:no_auth_required" at bounding box center [290, 182] width 65 height 16
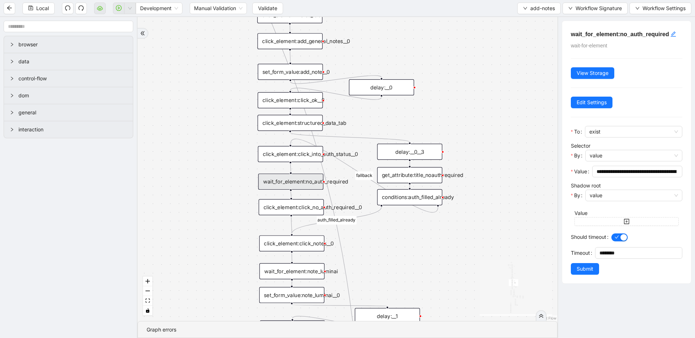
click at [284, 207] on div "click_element:click_no_auth_required__0" at bounding box center [291, 207] width 65 height 16
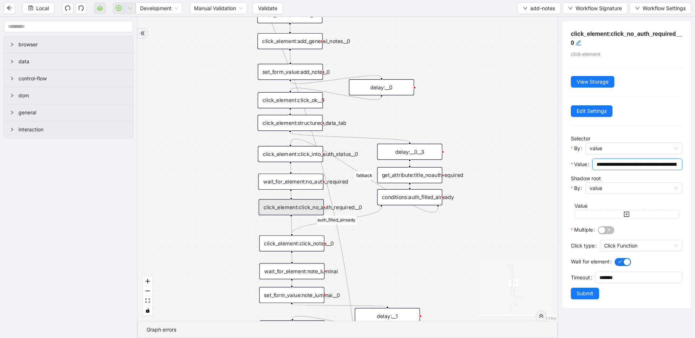
scroll to position [0, 96]
drag, startPoint x: 605, startPoint y: 161, endPoint x: 688, endPoint y: 162, distance: 82.9
click at [688, 162] on div "**********" at bounding box center [626, 177] width 138 height 321
click at [276, 154] on div "click_element:click_into_auth_status__0" at bounding box center [290, 154] width 65 height 16
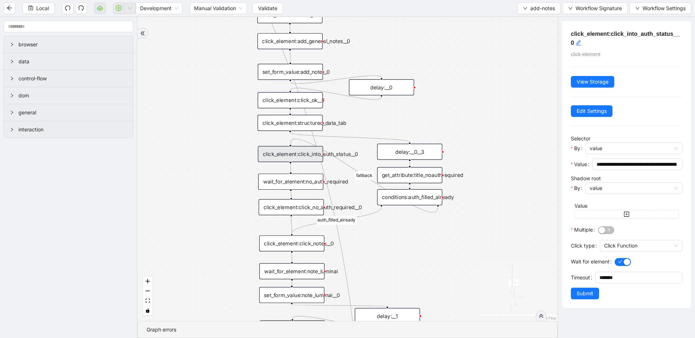
click at [303, 181] on div "wait_for_element:no_auth_required" at bounding box center [290, 182] width 65 height 16
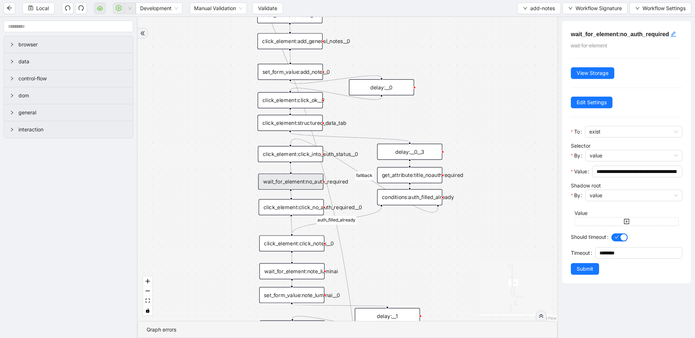
click at [296, 205] on div "click_element:click_no_auth_required__0" at bounding box center [291, 207] width 65 height 16
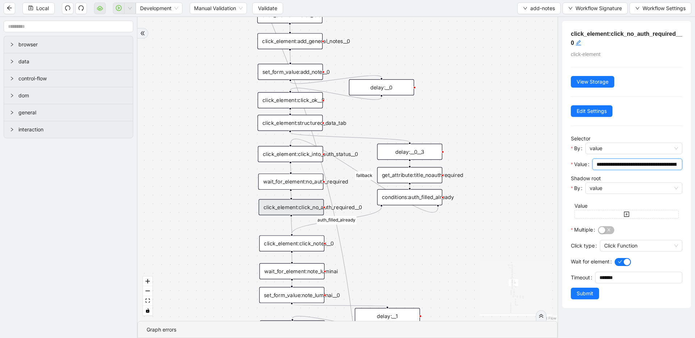
click at [646, 164] on input "**********" at bounding box center [636, 164] width 80 height 8
click at [634, 162] on input "**********" at bounding box center [636, 164] width 80 height 8
drag, startPoint x: 615, startPoint y: 164, endPoint x: 697, endPoint y: 161, distance: 82.6
click at [695, 161] on html "Local Development Manual Validation Validate add-notes Workflow Signature Workf…" at bounding box center [347, 169] width 695 height 338
